Goal: Task Accomplishment & Management: Manage account settings

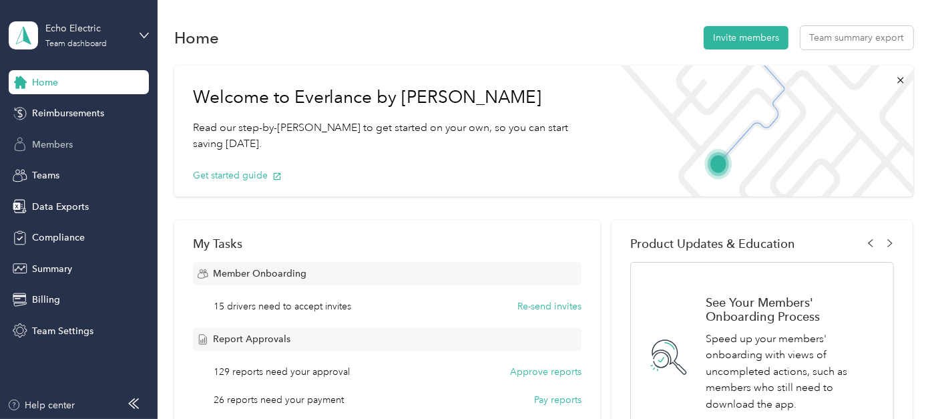
click at [45, 145] on span "Members" at bounding box center [52, 145] width 41 height 14
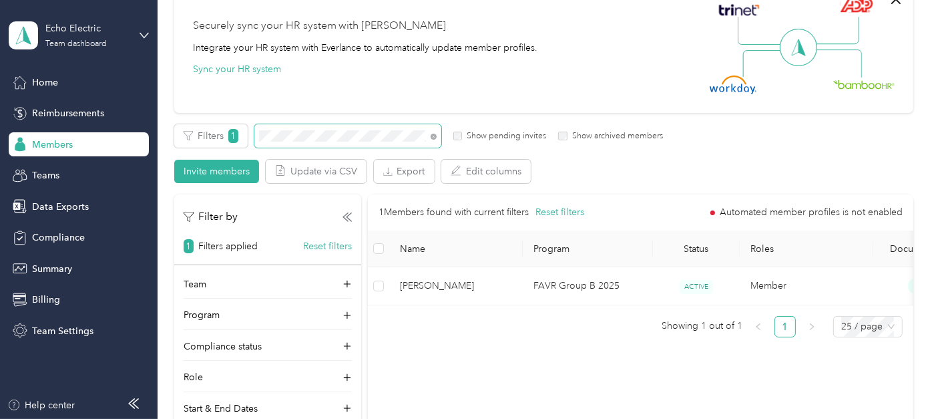
scroll to position [148, 0]
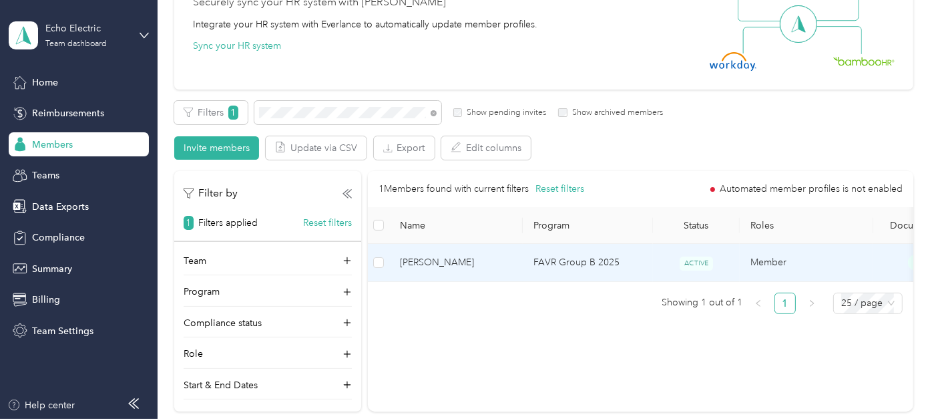
click at [445, 256] on span "[PERSON_NAME]" at bounding box center [456, 262] width 112 height 15
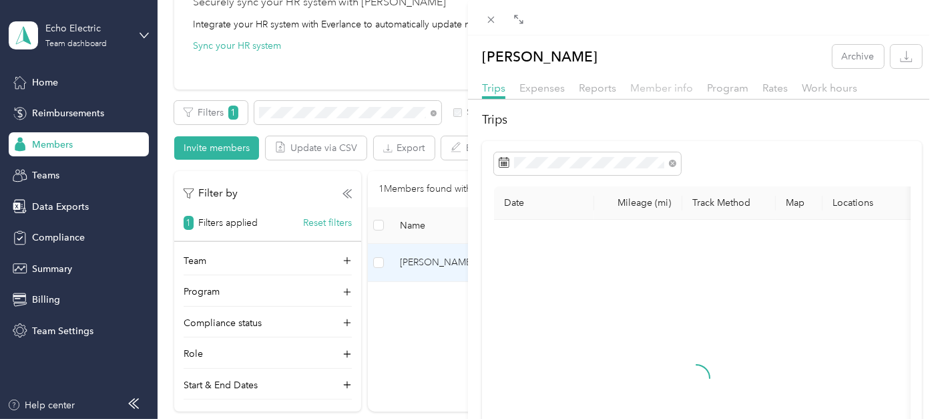
click at [678, 87] on span "Member info" at bounding box center [661, 87] width 63 height 13
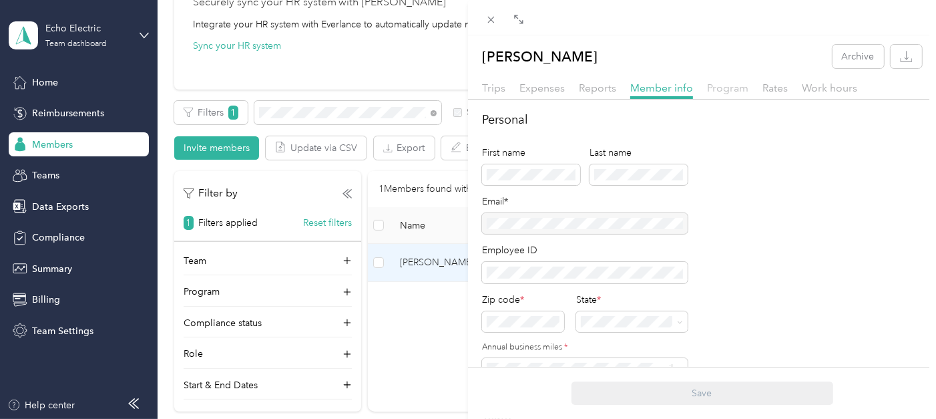
click at [717, 91] on span "Program" at bounding box center [727, 87] width 41 height 13
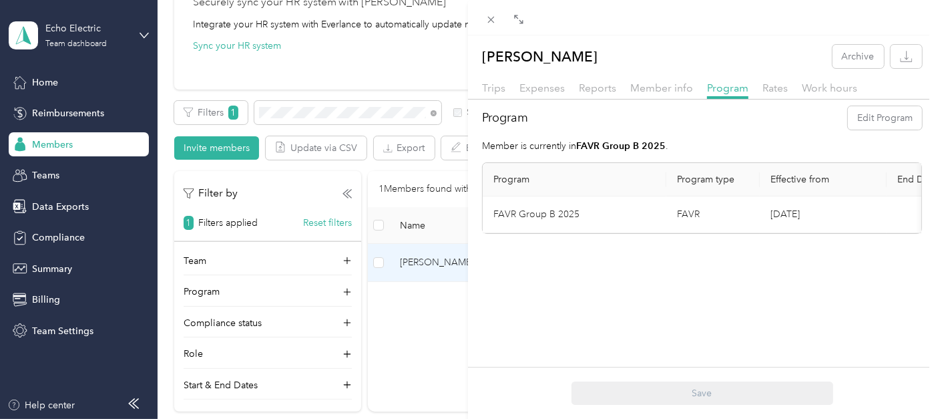
drag, startPoint x: 706, startPoint y: 231, endPoint x: 809, endPoint y: 231, distance: 103.5
click at [809, 231] on tr "FAVR Group B 2025 FAVR [DATE] [GEOGRAPHIC_DATA]" at bounding box center [790, 214] width 614 height 37
